Goal: Task Accomplishment & Management: Use online tool/utility

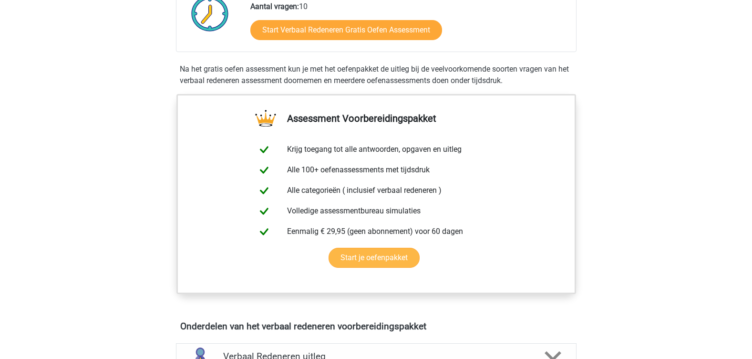
scroll to position [238, 0]
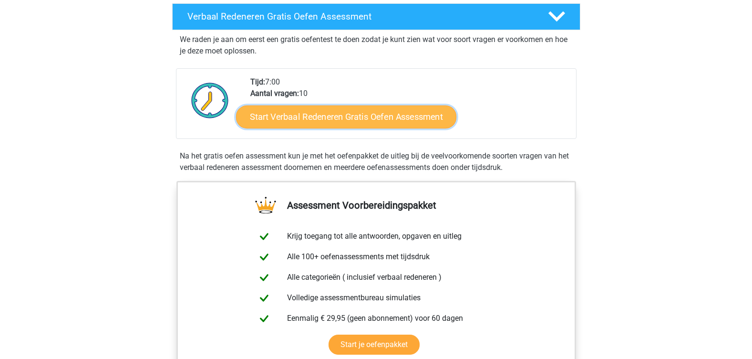
click at [396, 113] on link "Start Verbaal Redeneren Gratis Oefen Assessment" at bounding box center [346, 116] width 220 height 23
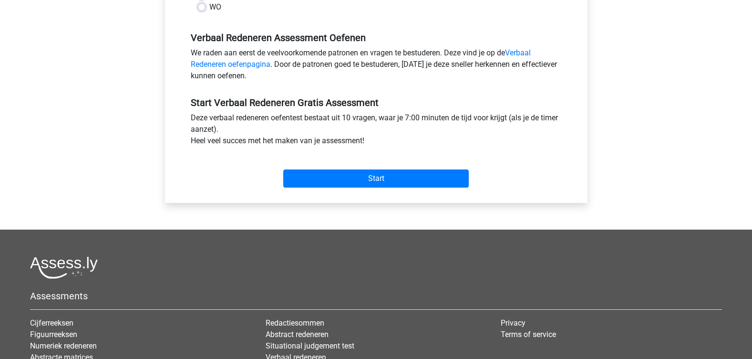
scroll to position [286, 0]
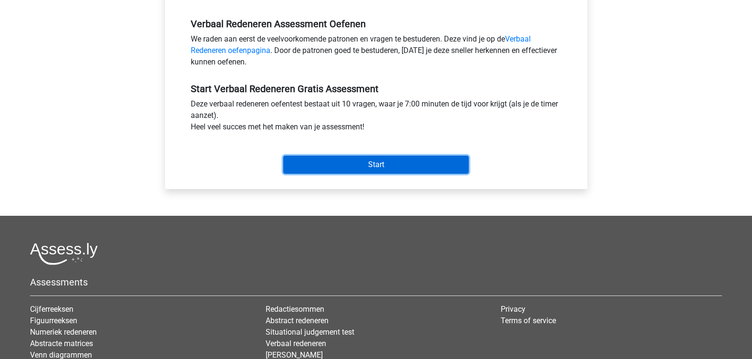
click at [401, 166] on input "Start" at bounding box center [375, 164] width 185 height 18
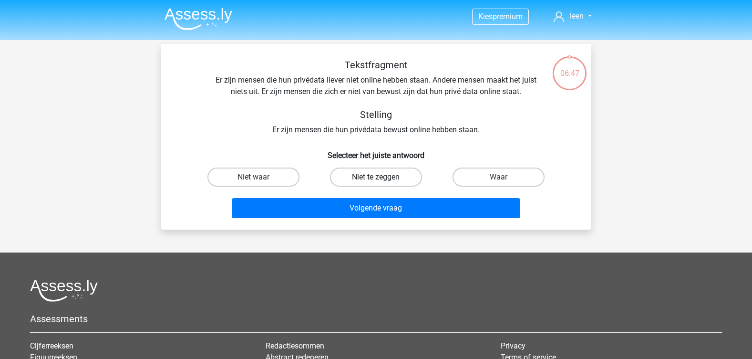
click at [384, 175] on label "Niet te zeggen" at bounding box center [376, 176] width 92 height 19
click at [382, 177] on input "Niet te zeggen" at bounding box center [379, 180] width 6 height 6
radio input "true"
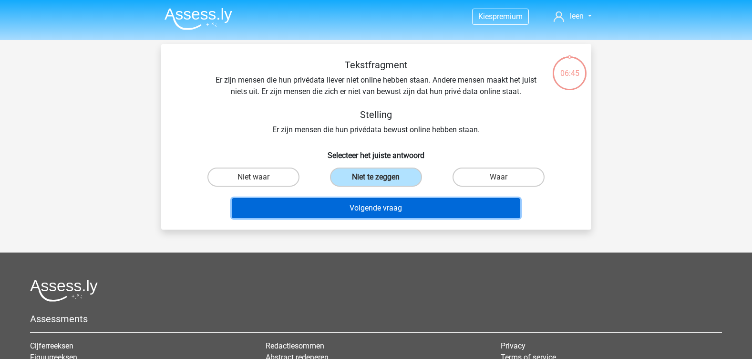
click at [388, 205] on button "Volgende vraag" at bounding box center [376, 208] width 288 height 20
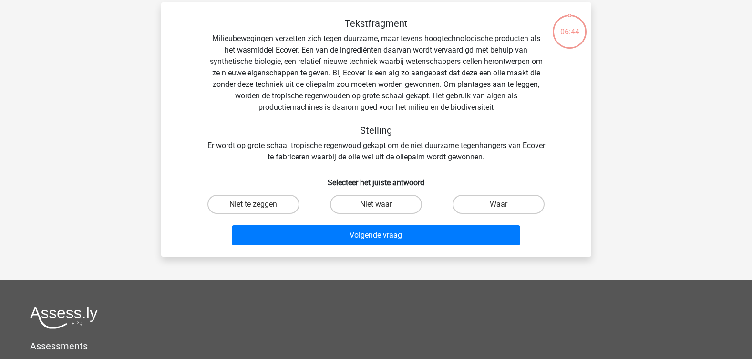
scroll to position [44, 0]
